Goal: Information Seeking & Learning: Learn about a topic

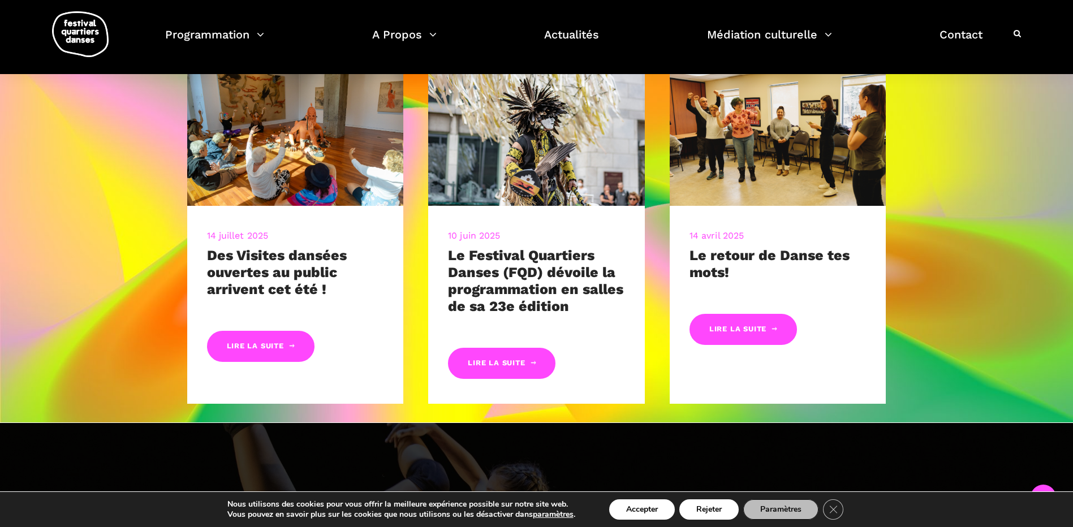
scroll to position [636, 0]
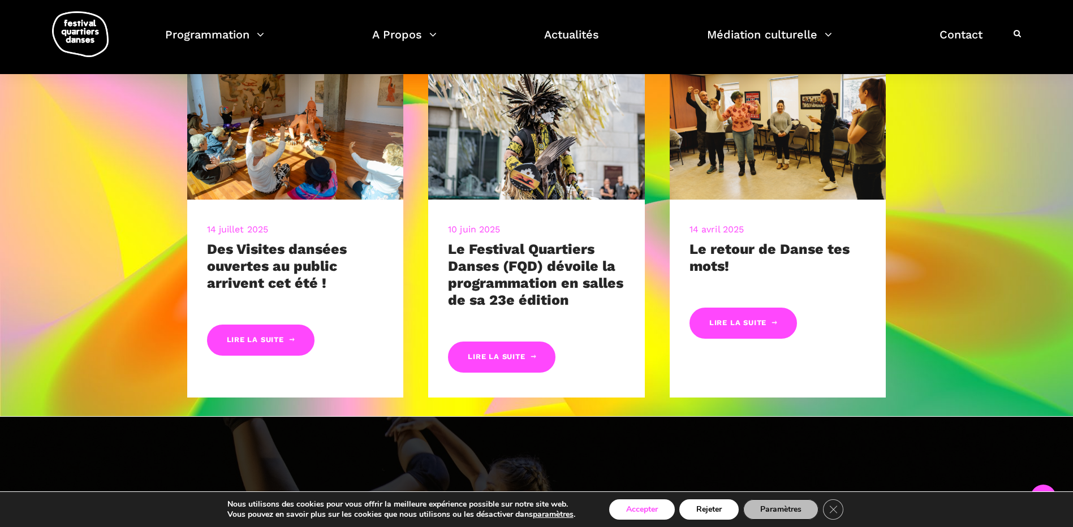
click at [652, 512] on button "Accepter" at bounding box center [642, 510] width 66 height 20
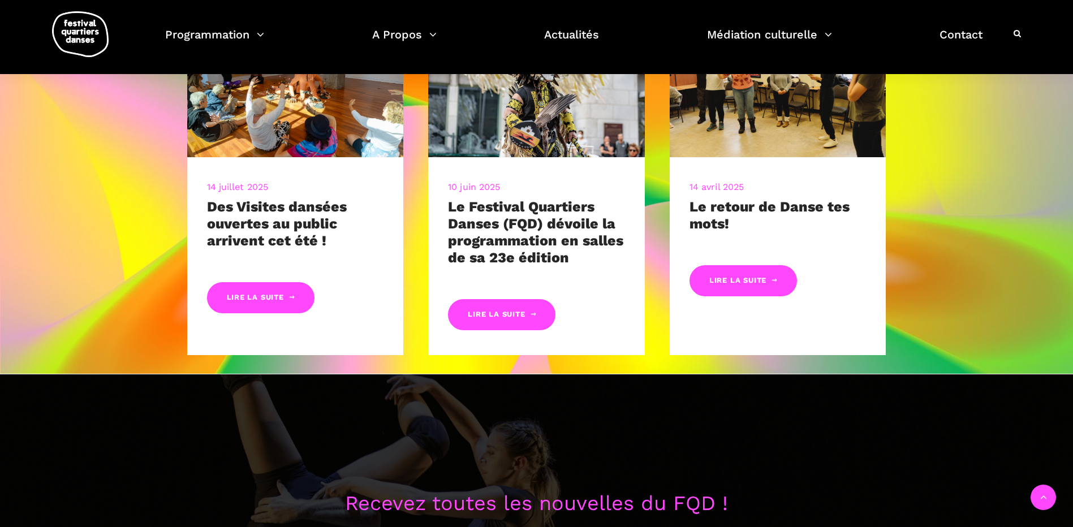
scroll to position [678, 0]
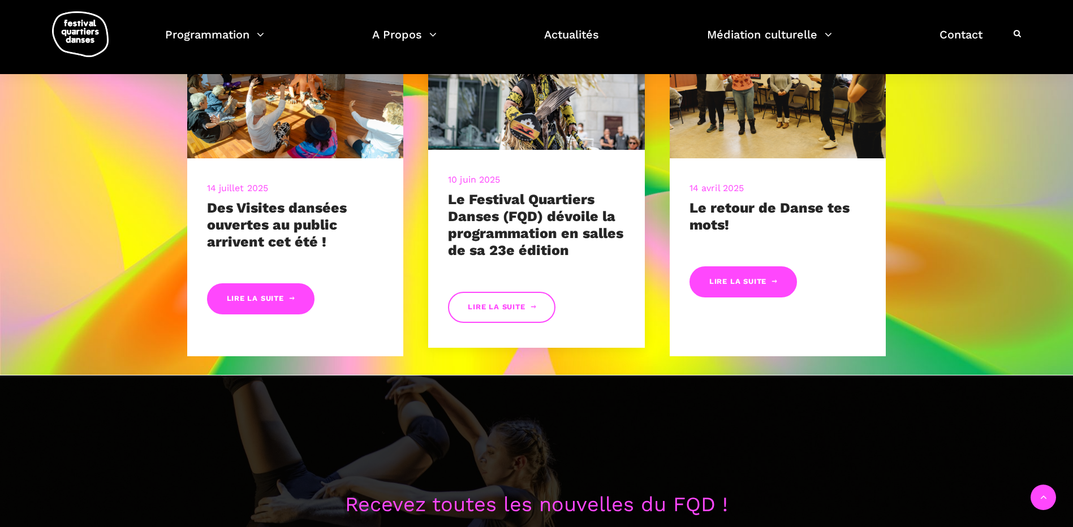
click at [500, 303] on link "Lire la suite" at bounding box center [501, 307] width 107 height 31
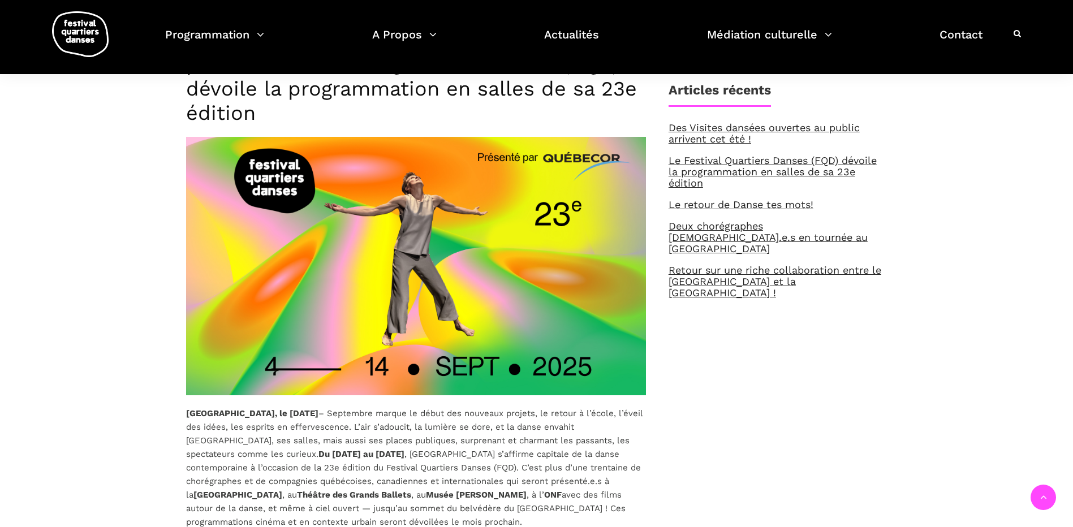
scroll to position [438, 0]
